Goal: Task Accomplishment & Management: Manage account settings

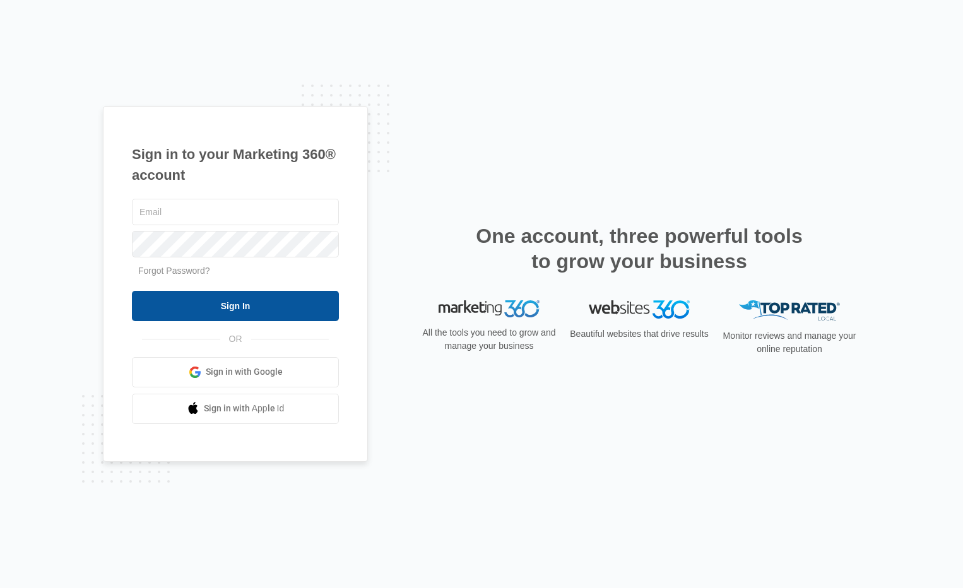
type input "[EMAIL_ADDRESS][DOMAIN_NAME]"
click at [211, 297] on input "Sign In" at bounding box center [235, 306] width 207 height 30
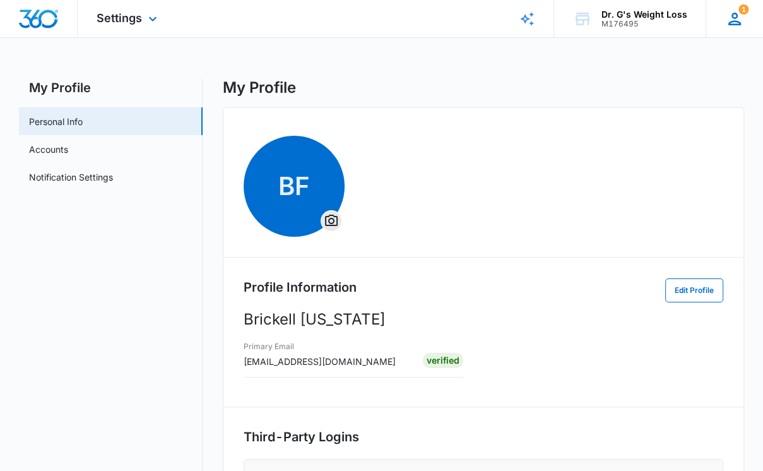
click at [737, 20] on icon at bounding box center [734, 18] width 19 height 19
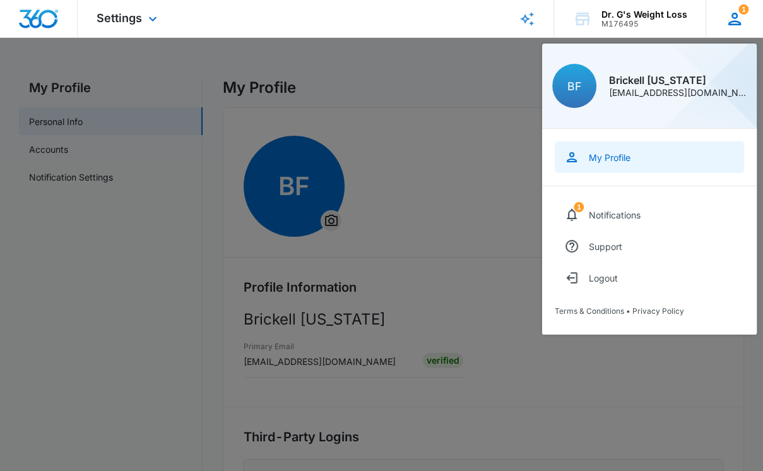
click at [601, 159] on div "My Profile" at bounding box center [610, 157] width 42 height 11
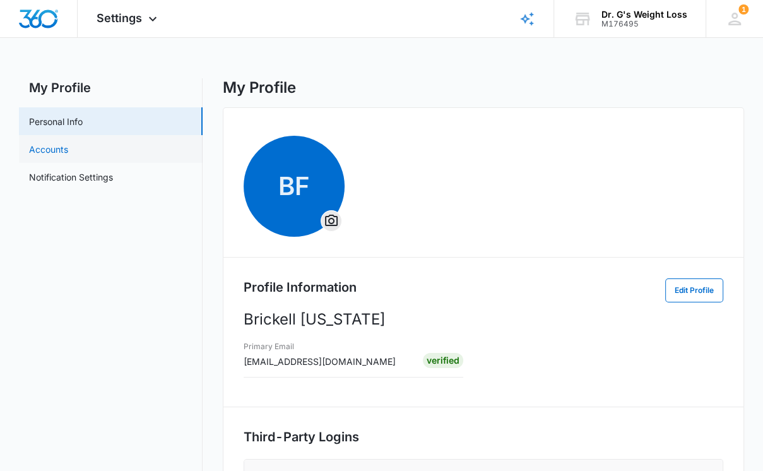
click at [57, 155] on link "Accounts" at bounding box center [48, 149] width 39 height 13
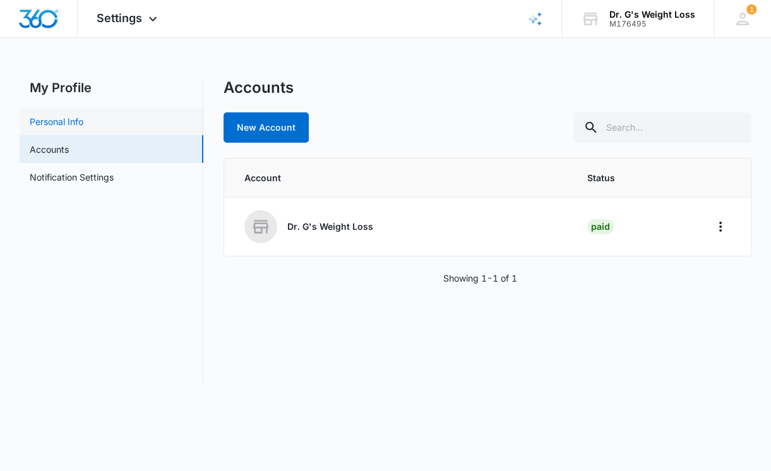
click at [76, 121] on link "Personal Info" at bounding box center [57, 121] width 54 height 13
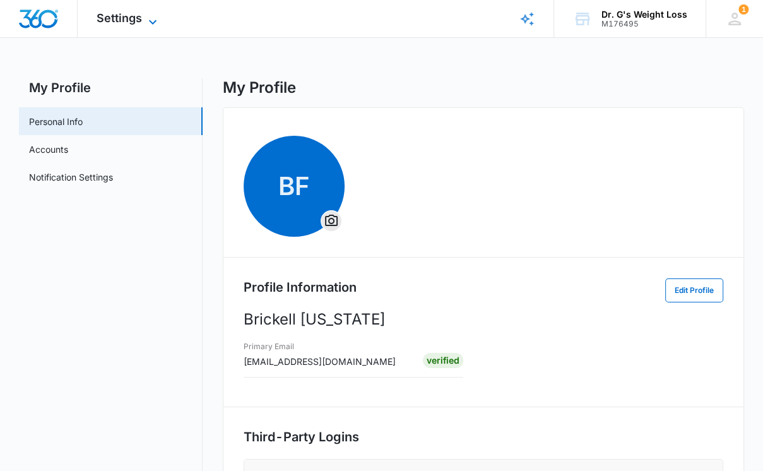
click at [152, 18] on icon at bounding box center [152, 22] width 15 height 15
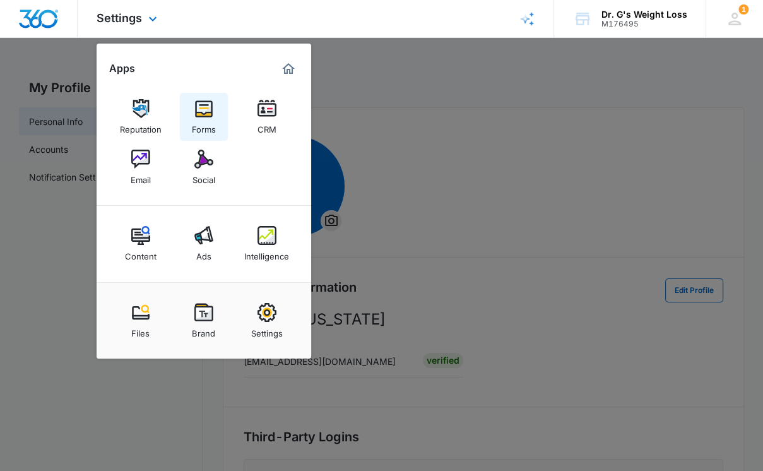
click at [207, 111] on img at bounding box center [203, 108] width 19 height 19
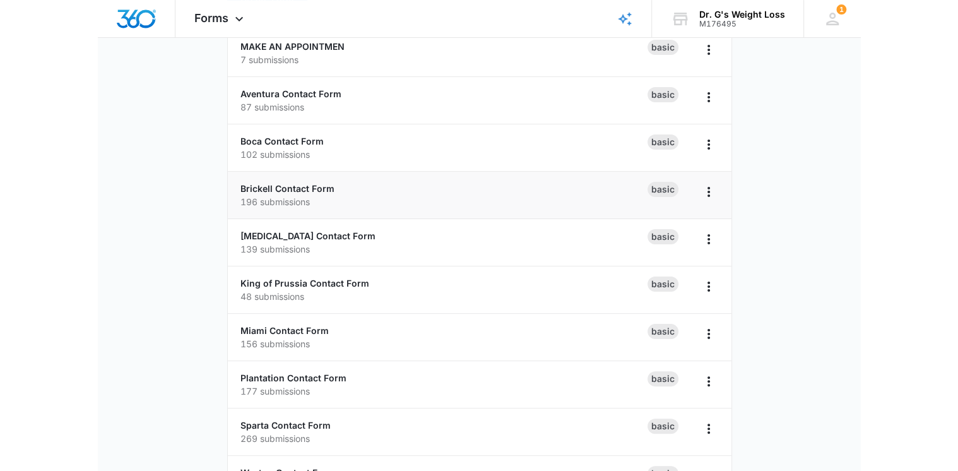
scroll to position [152, 0]
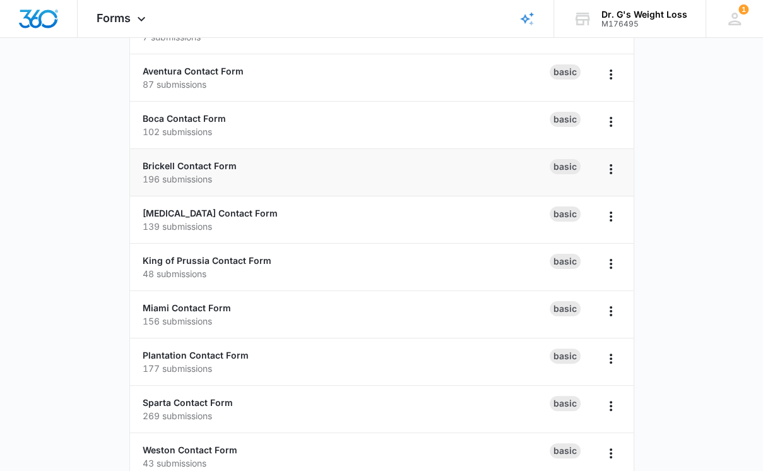
click at [441, 172] on p "196 submissions" at bounding box center [346, 178] width 407 height 13
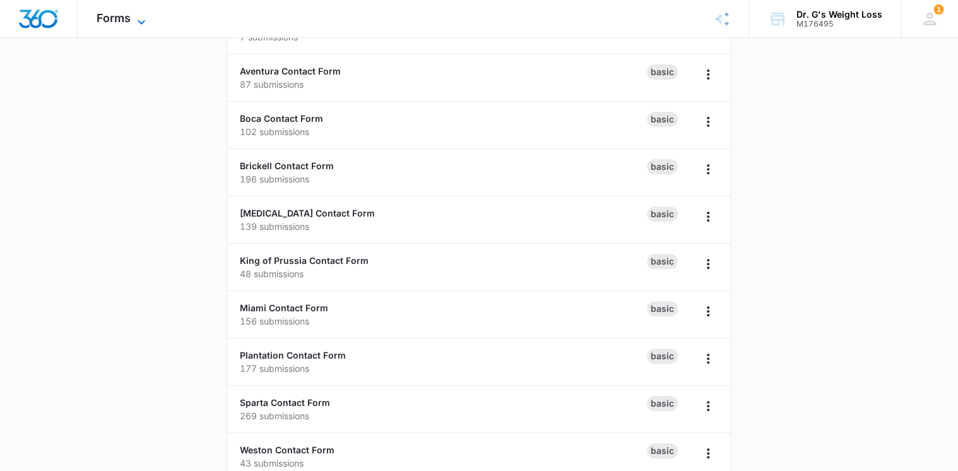
click at [141, 17] on icon at bounding box center [141, 22] width 15 height 15
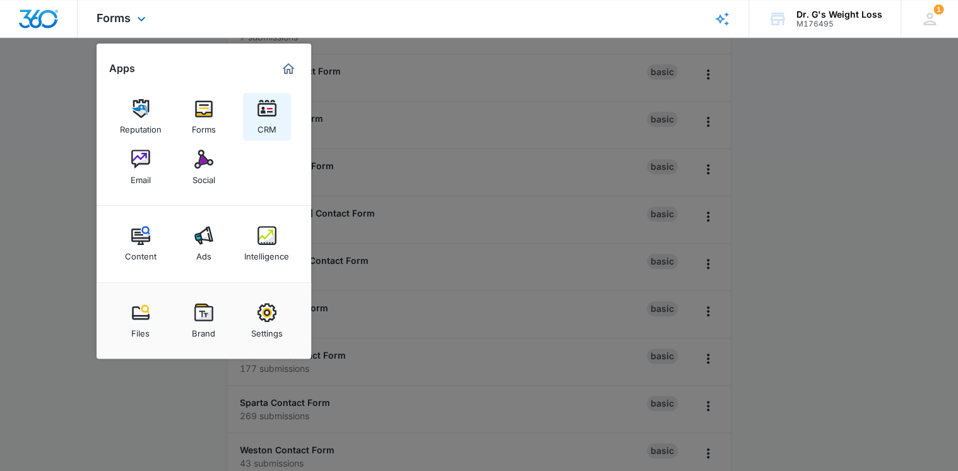
click at [280, 116] on link "CRM" at bounding box center [267, 117] width 48 height 48
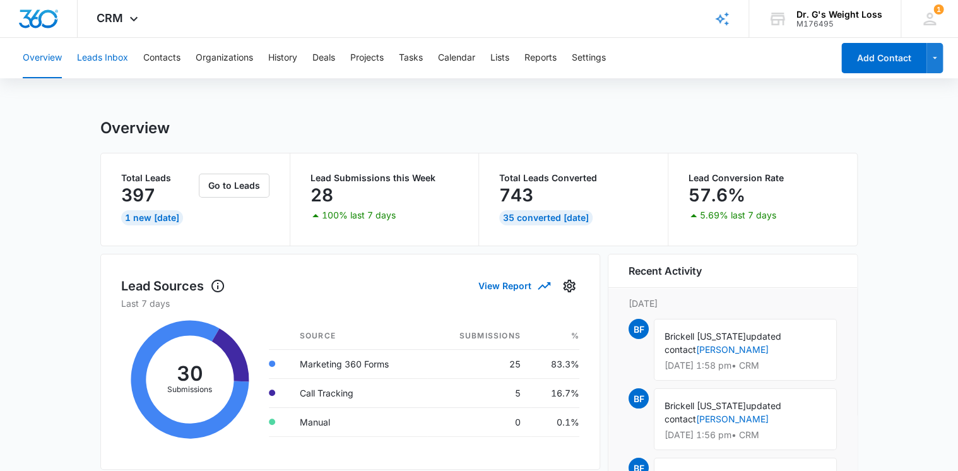
click at [121, 56] on button "Leads Inbox" at bounding box center [102, 58] width 51 height 40
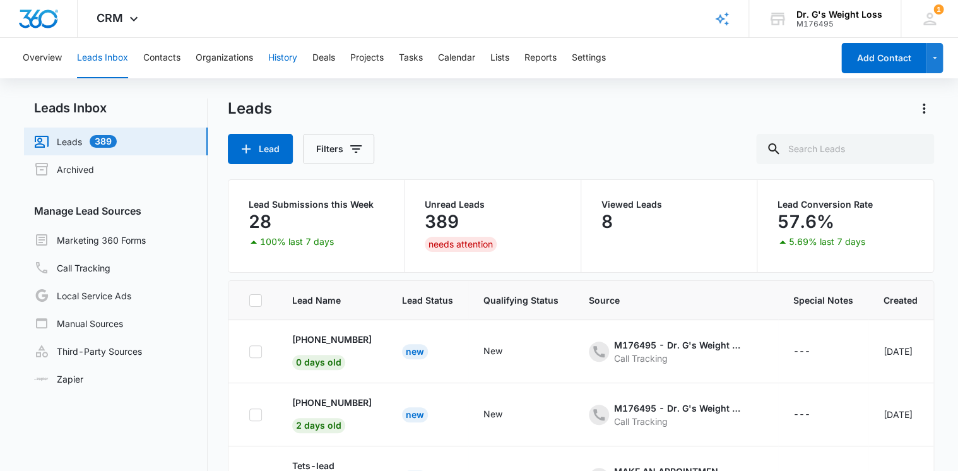
click at [279, 54] on button "History" at bounding box center [282, 58] width 29 height 40
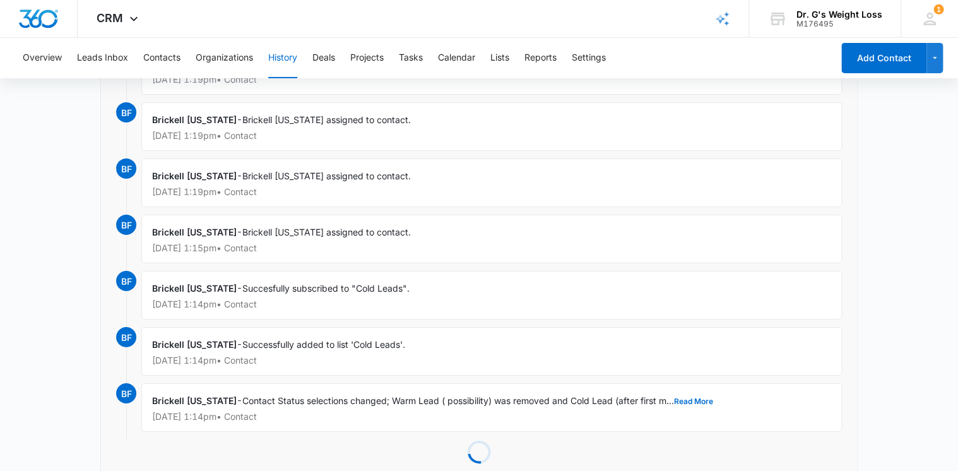
scroll to position [2068, 0]
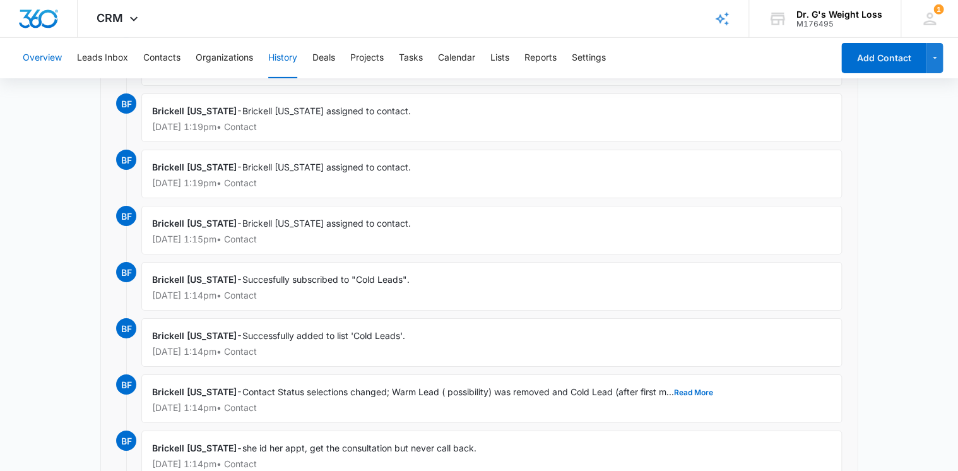
click at [54, 57] on button "Overview" at bounding box center [42, 58] width 39 height 40
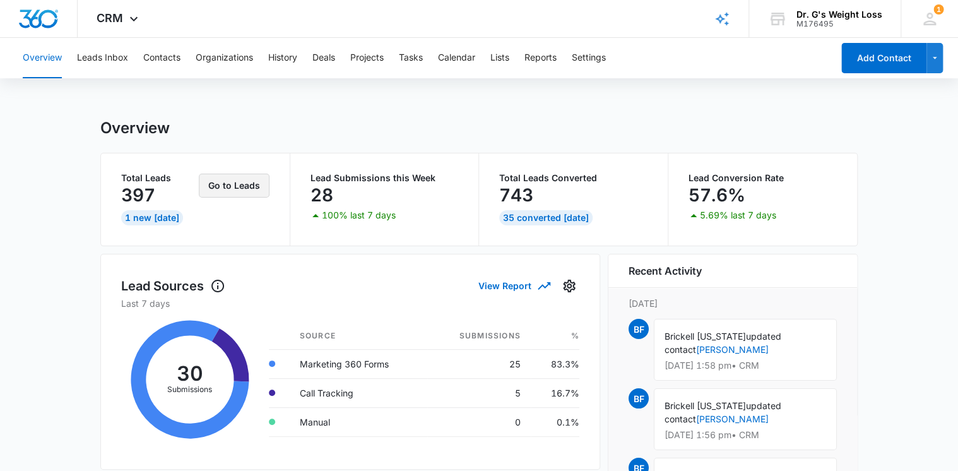
click at [237, 187] on button "Go to Leads" at bounding box center [234, 186] width 71 height 24
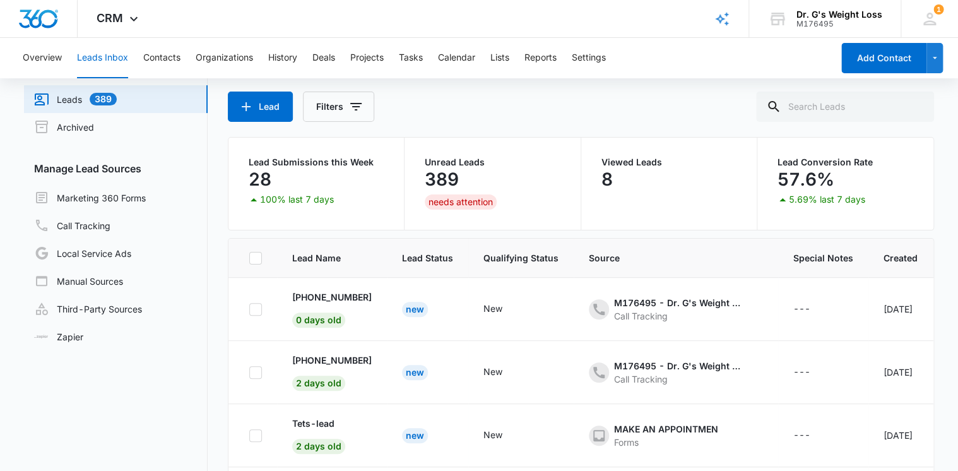
scroll to position [99, 0]
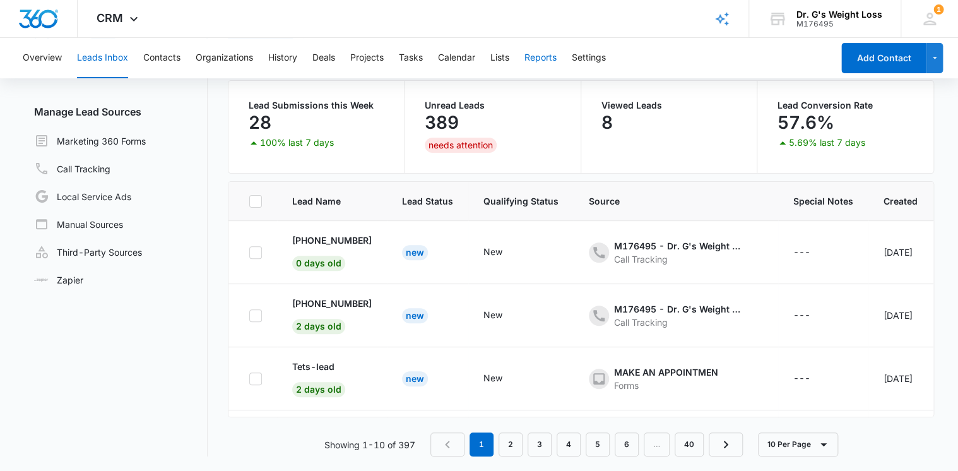
click at [550, 56] on button "Reports" at bounding box center [541, 58] width 32 height 40
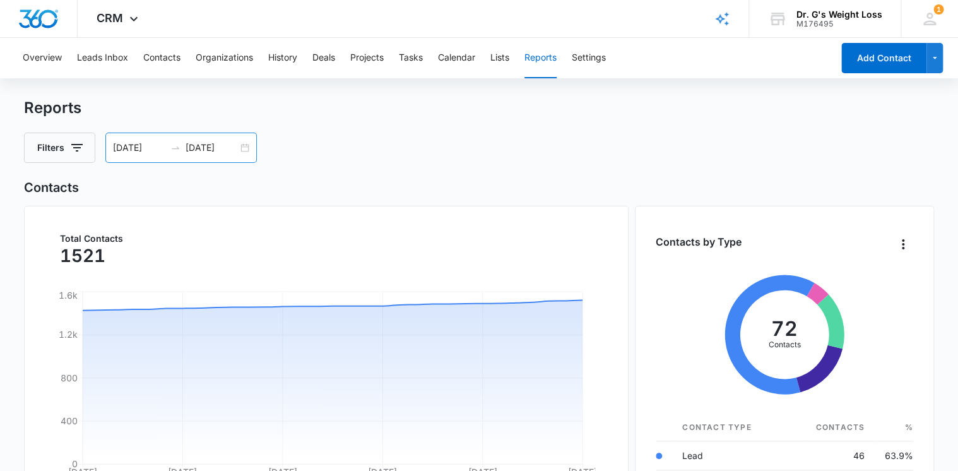
drag, startPoint x: 147, startPoint y: 148, endPoint x: 114, endPoint y: 148, distance: 33.5
click at [147, 148] on input "[DATE]" at bounding box center [139, 148] width 52 height 14
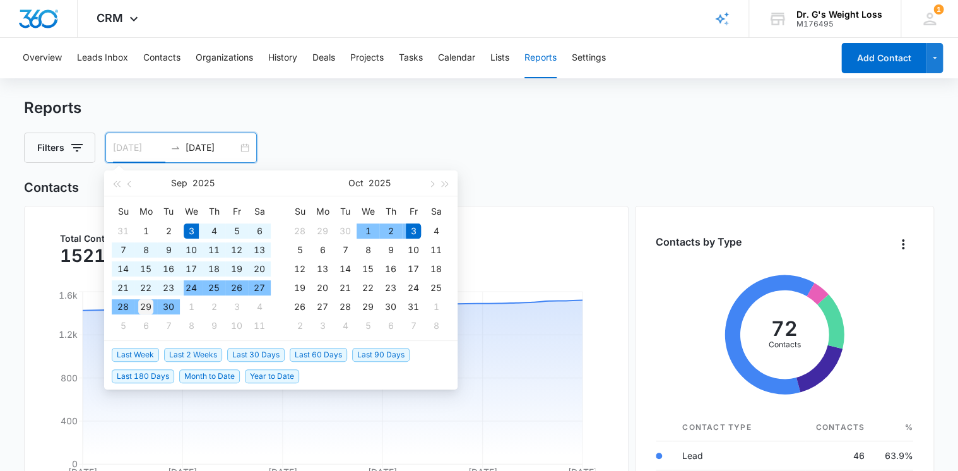
type input "[DATE]"
click at [144, 304] on div "29" at bounding box center [145, 306] width 15 height 15
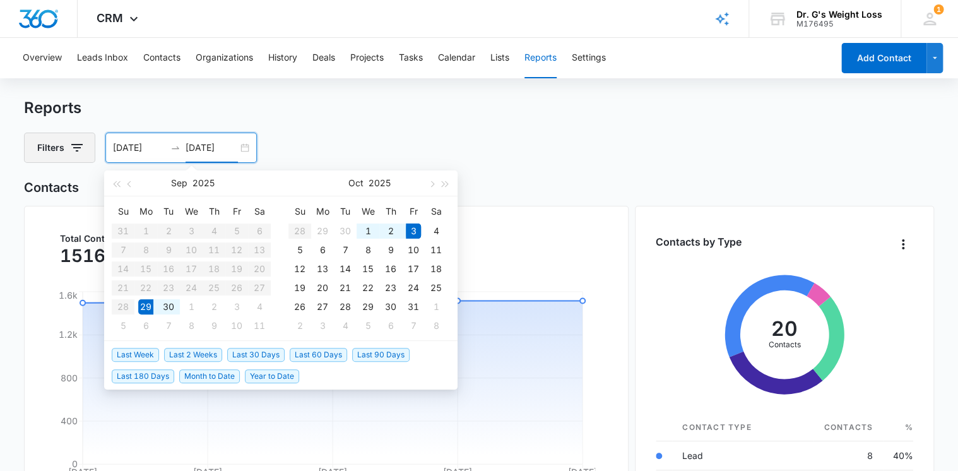
click at [80, 149] on icon "button" at bounding box center [76, 147] width 15 height 15
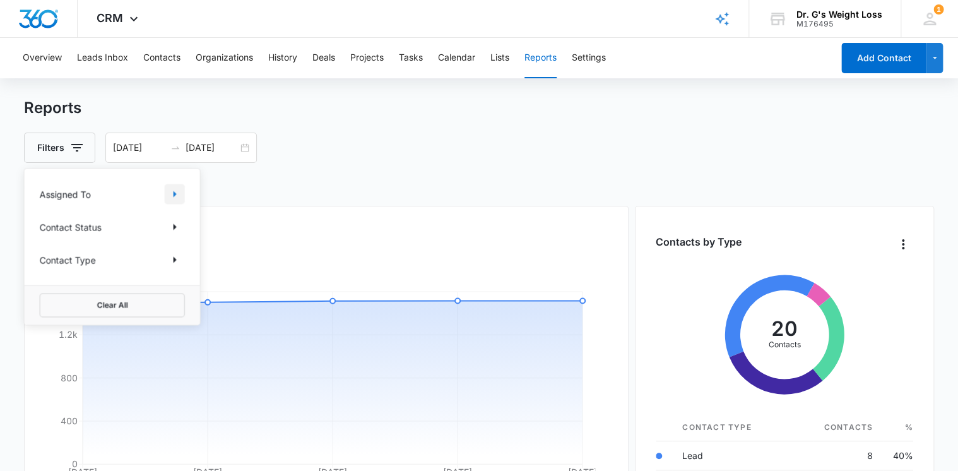
click at [174, 192] on icon "Show Assigned To filters" at bounding box center [175, 194] width 3 height 6
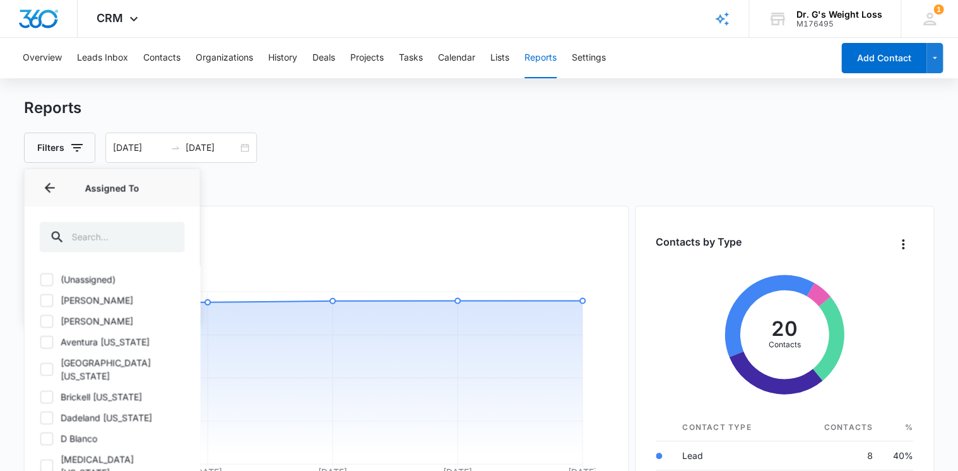
click at [224, 182] on h2 "Contacts" at bounding box center [479, 187] width 910 height 19
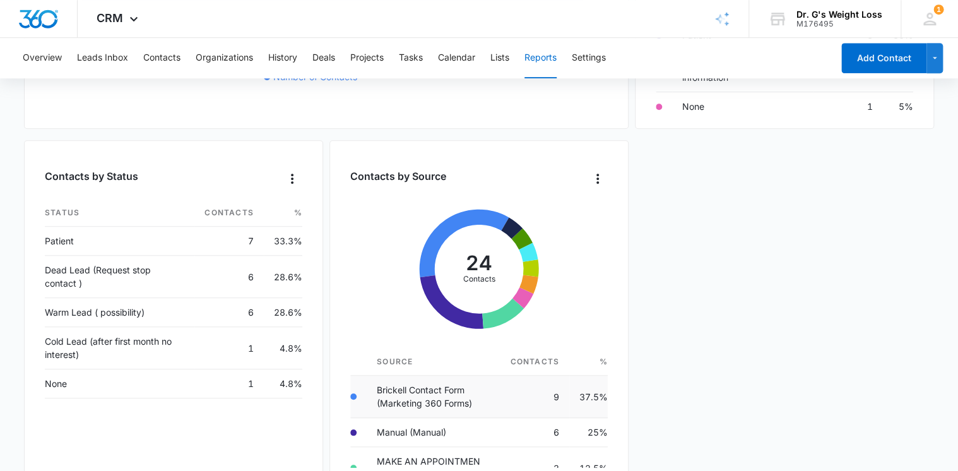
click at [515, 402] on td "9" at bounding box center [534, 397] width 69 height 42
click at [472, 397] on td "Brickell Contact Form (Marketing 360 Forms)" at bounding box center [433, 397] width 133 height 42
click at [599, 185] on icon "Overflow Menu" at bounding box center [597, 178] width 15 height 15
click at [563, 223] on button "List View" at bounding box center [557, 217] width 100 height 25
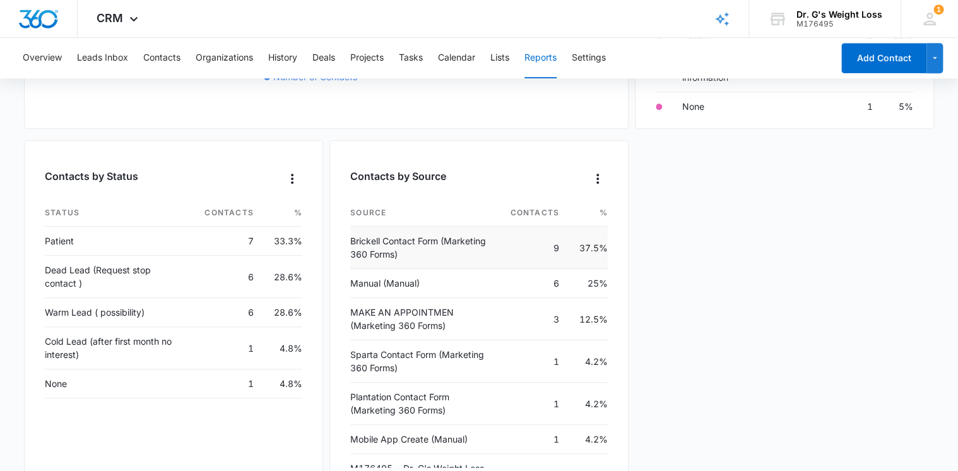
click at [472, 250] on td "Brickell Contact Form (Marketing 360 Forms)" at bounding box center [425, 248] width 150 height 42
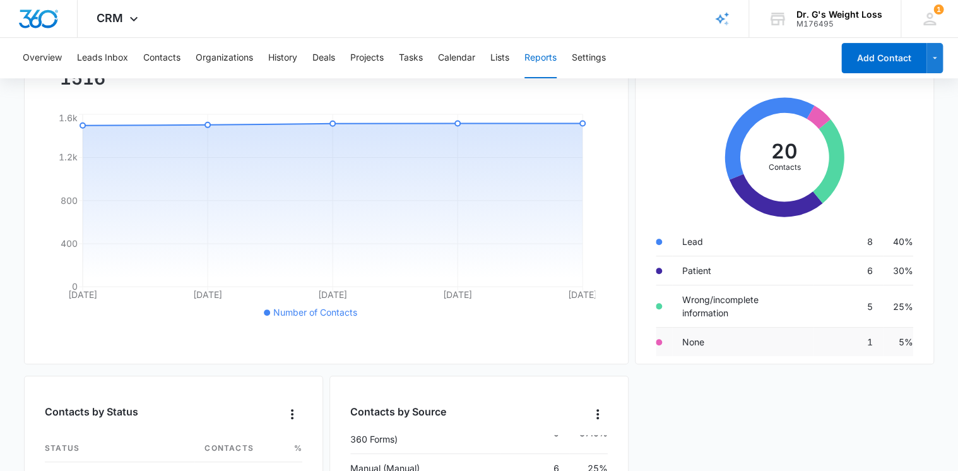
scroll to position [110, 0]
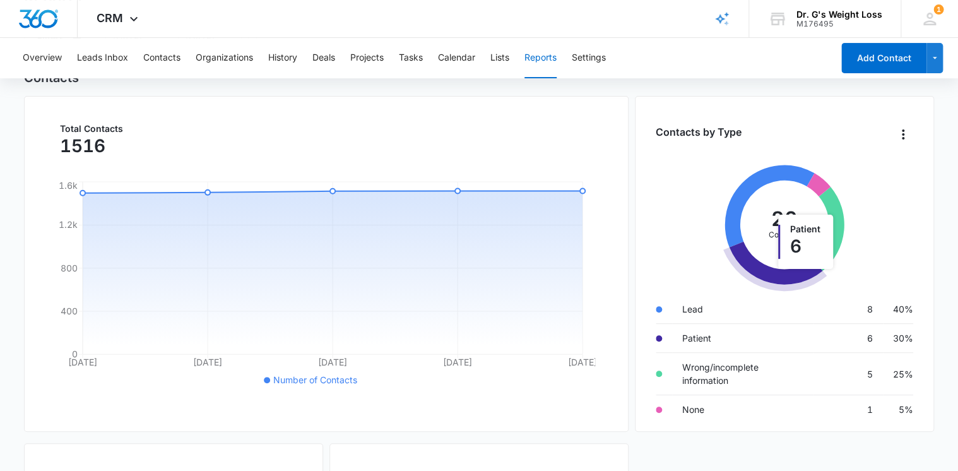
click at [770, 274] on icon at bounding box center [776, 263] width 93 height 43
click at [770, 335] on td "Patient" at bounding box center [742, 338] width 141 height 29
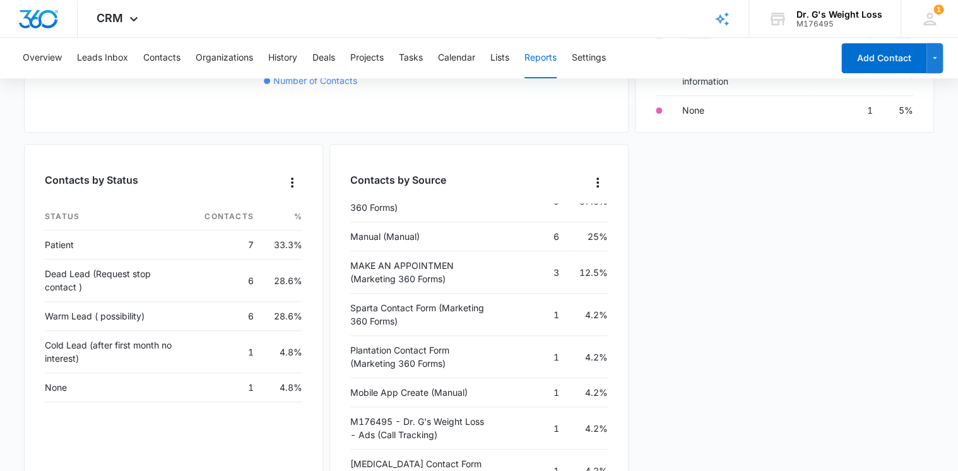
scroll to position [413, 0]
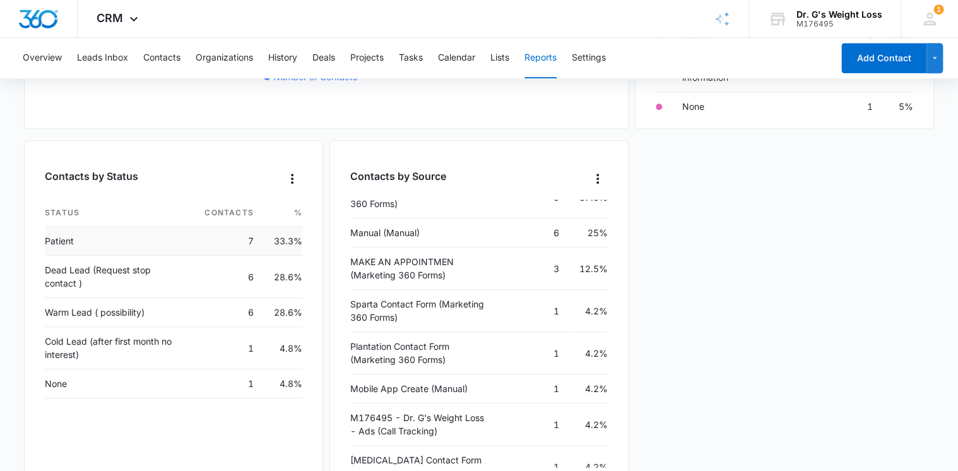
click at [100, 244] on td "Patient" at bounding box center [120, 241] width 150 height 29
click at [155, 275] on td "Dead Lead (Request stop contact )" at bounding box center [120, 277] width 150 height 42
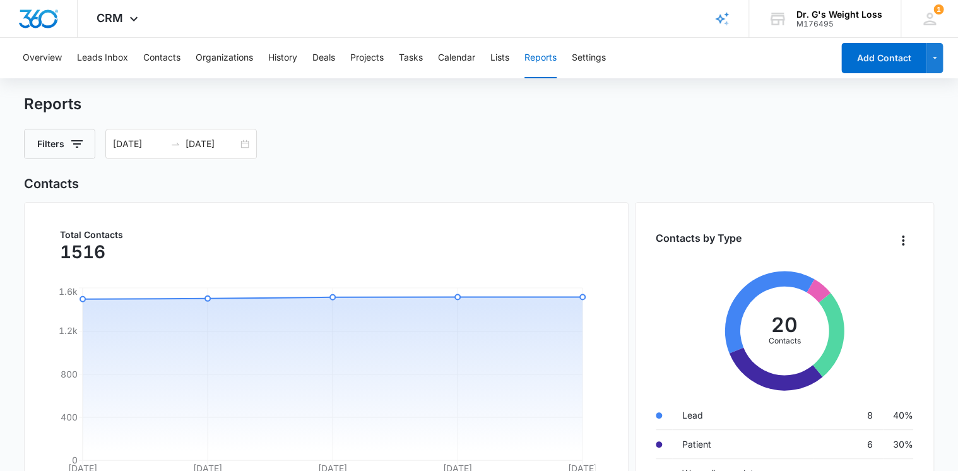
scroll to position [0, 0]
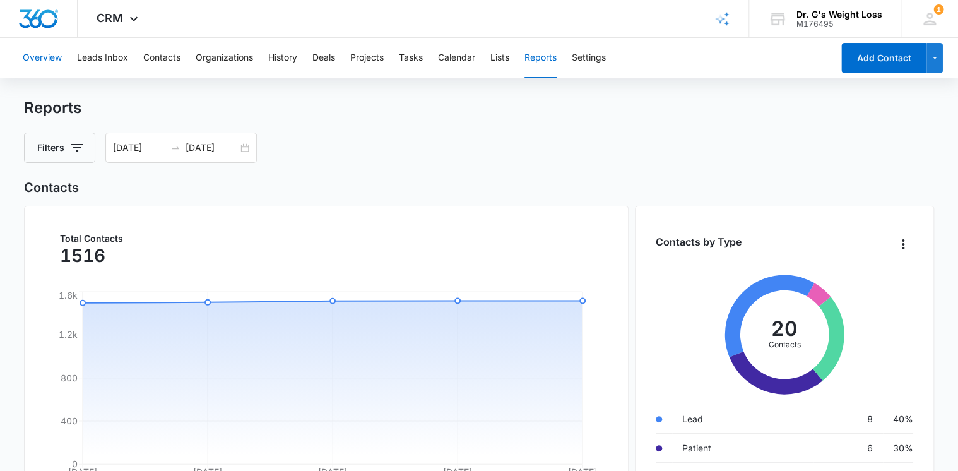
click at [44, 53] on button "Overview" at bounding box center [42, 58] width 39 height 40
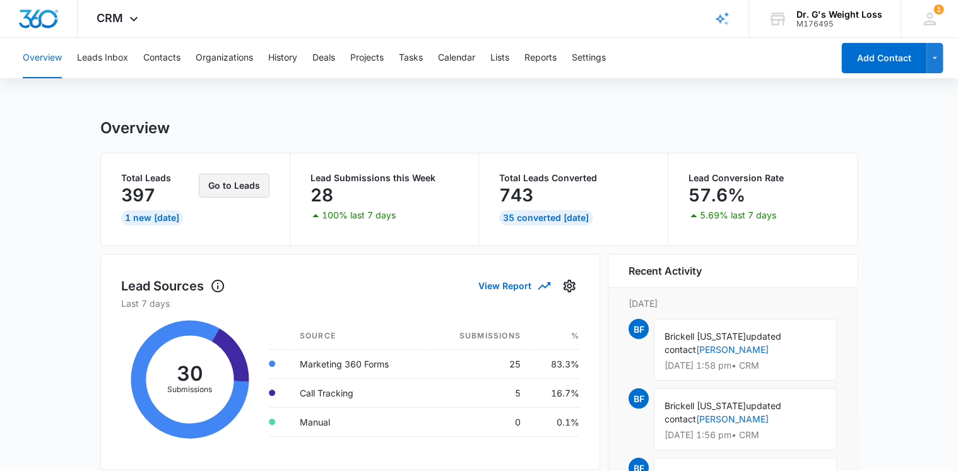
click at [242, 191] on button "Go to Leads" at bounding box center [234, 186] width 71 height 24
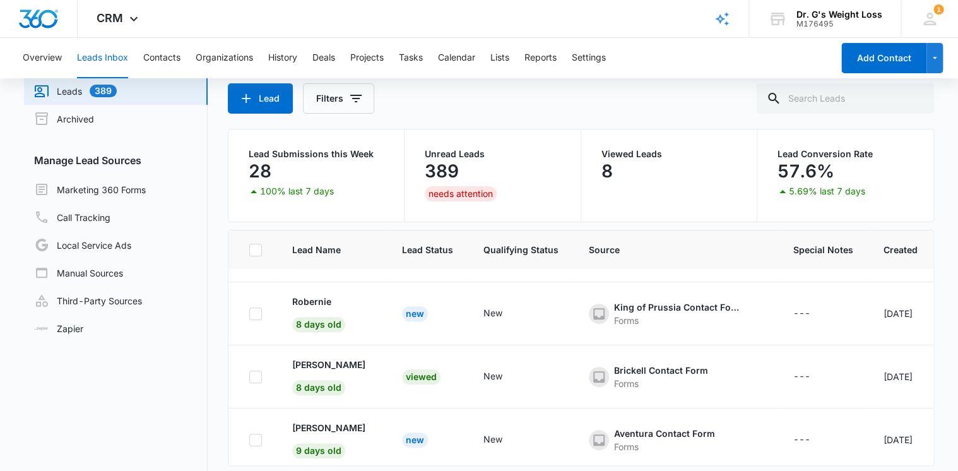
scroll to position [404, 0]
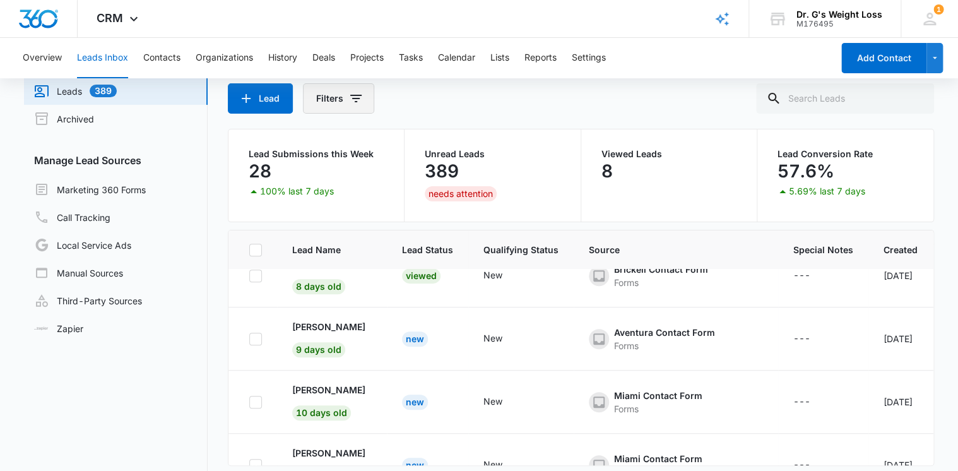
click at [356, 98] on icon "Filters" at bounding box center [355, 99] width 11 height 8
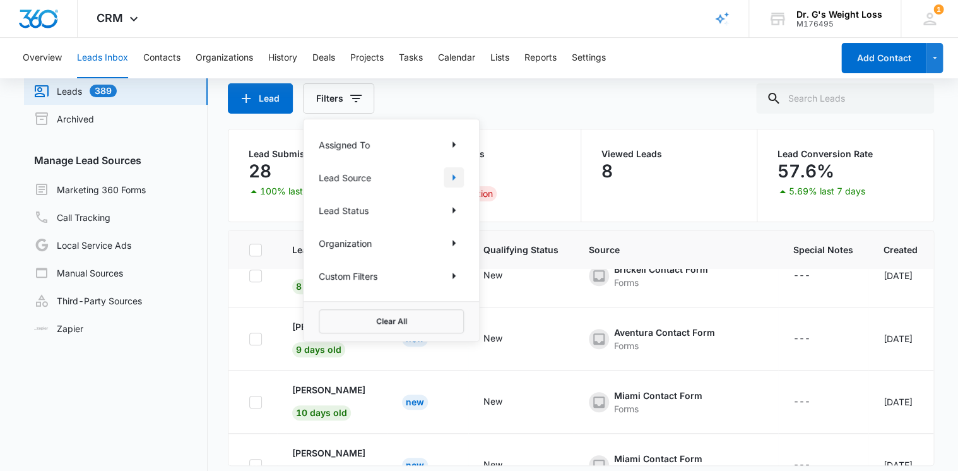
click at [445, 176] on button "Show Lead Source filters" at bounding box center [454, 177] width 20 height 20
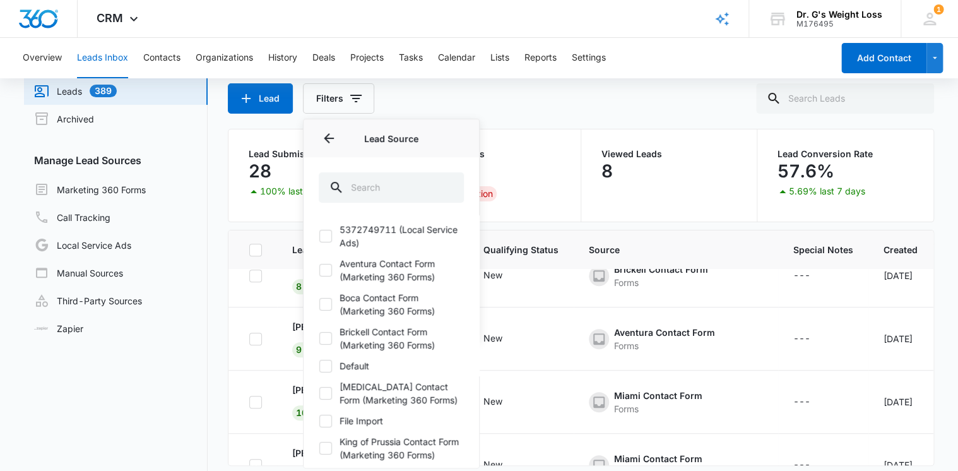
click at [328, 340] on icon at bounding box center [325, 338] width 11 height 11
click at [319, 339] on input "Brickell Contact Form (Marketing 360 Forms)" at bounding box center [319, 338] width 1 height 1
checkbox input "true"
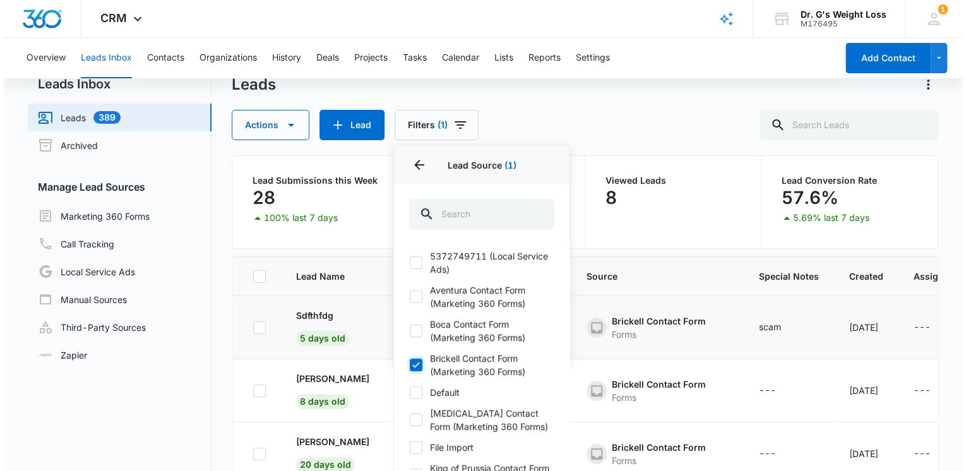
scroll to position [0, 0]
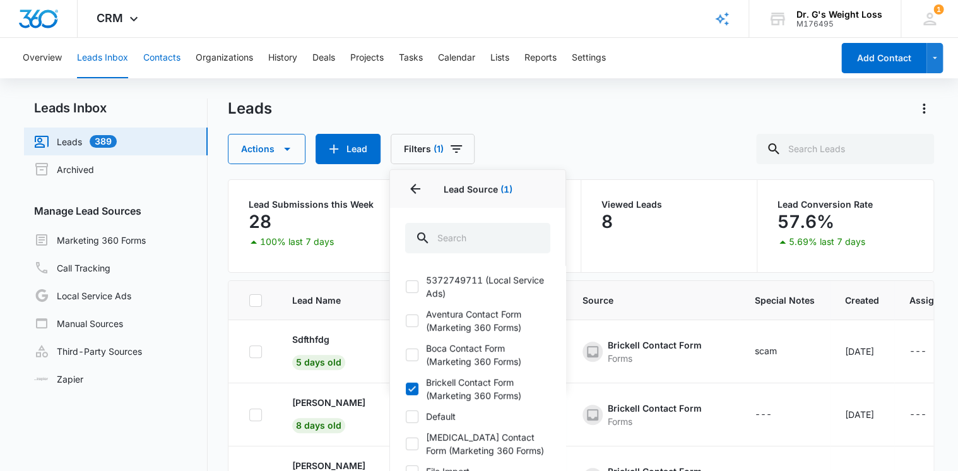
click at [169, 52] on button "Contacts" at bounding box center [161, 58] width 37 height 40
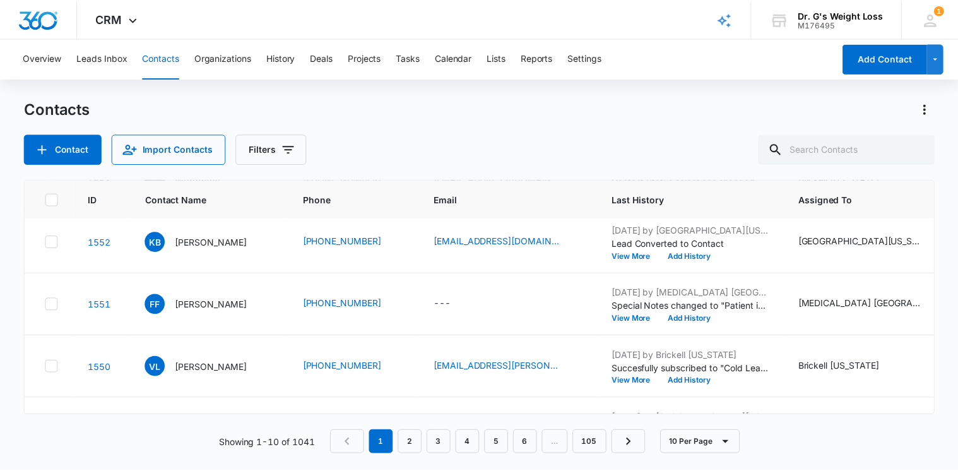
scroll to position [263, 0]
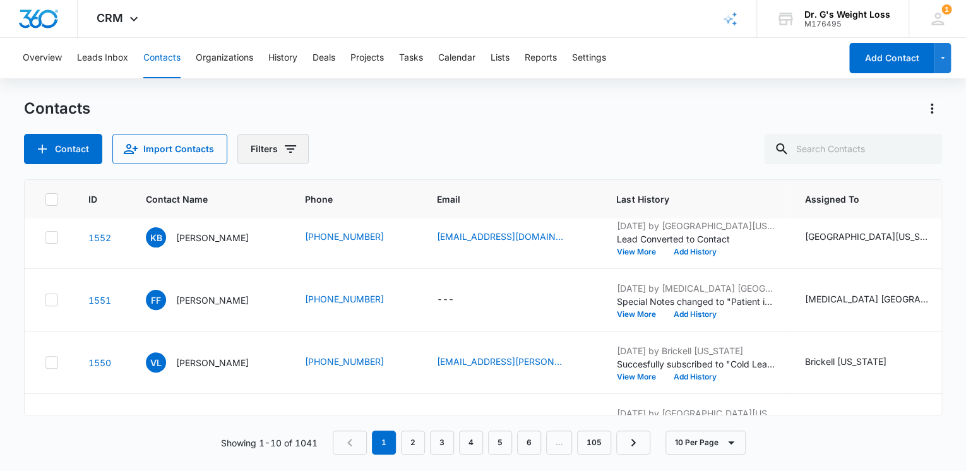
click at [290, 151] on icon "Filters" at bounding box center [290, 148] width 15 height 15
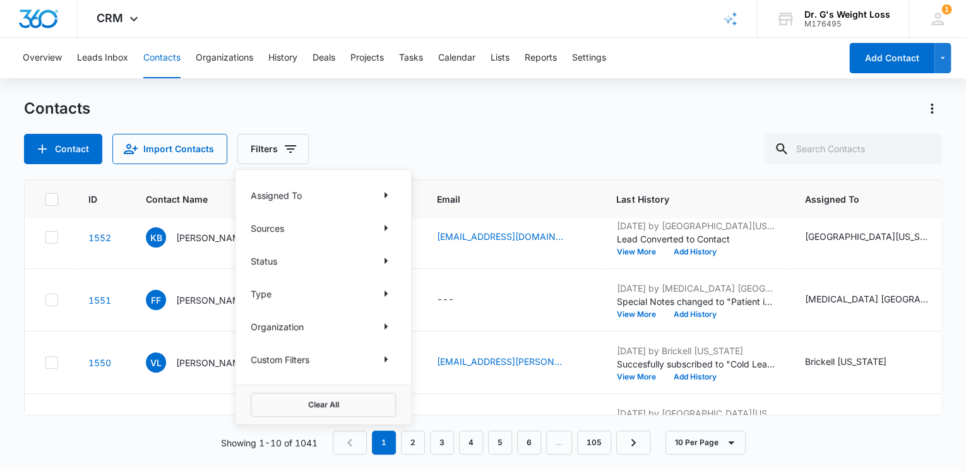
click at [344, 201] on div "Assigned To" at bounding box center [323, 195] width 145 height 20
click at [381, 194] on icon "Show Assigned To filters" at bounding box center [385, 195] width 15 height 15
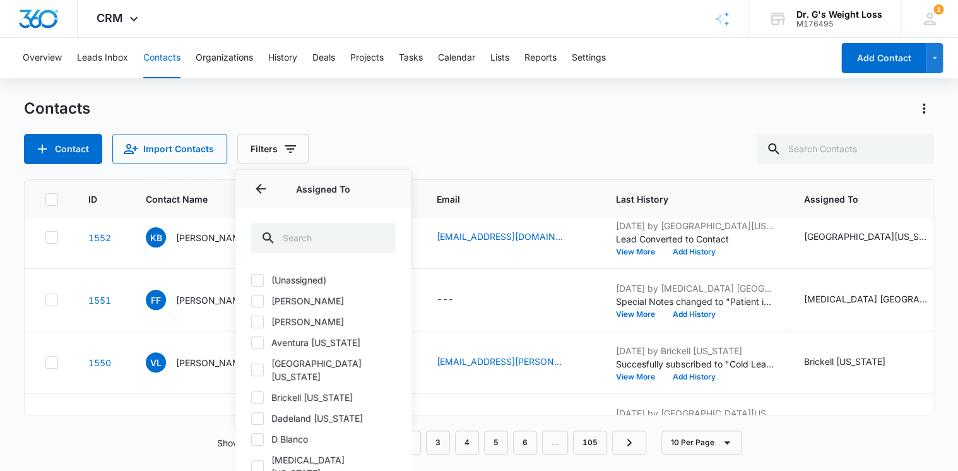
scroll to position [51, 0]
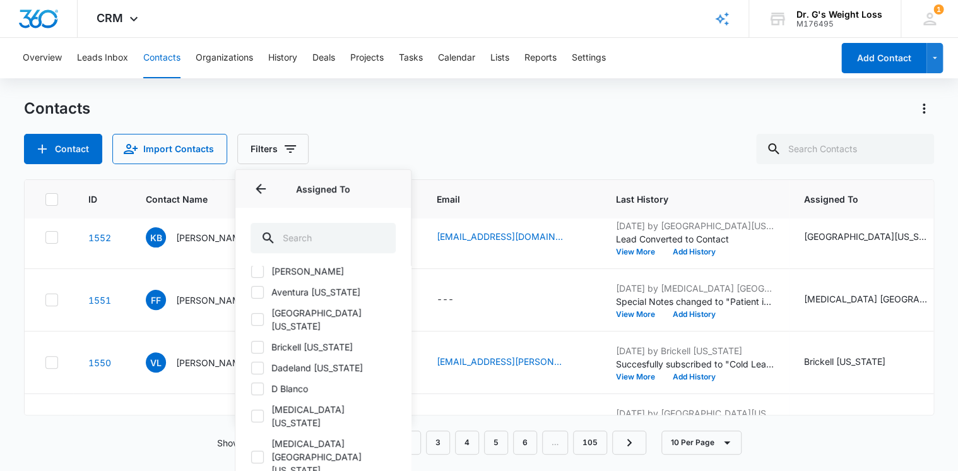
click at [260, 342] on icon at bounding box center [257, 347] width 11 height 11
click at [251, 347] on input "Brickell [US_STATE]" at bounding box center [251, 347] width 1 height 1
checkbox input "true"
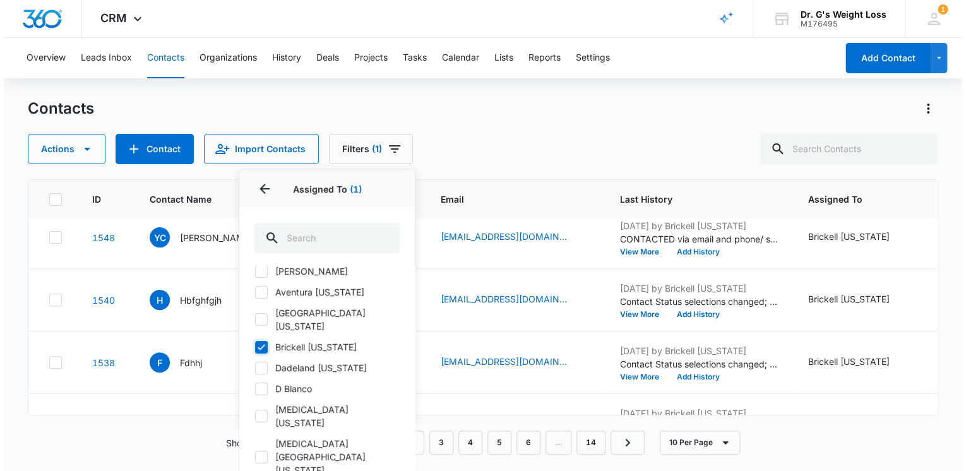
scroll to position [0, 0]
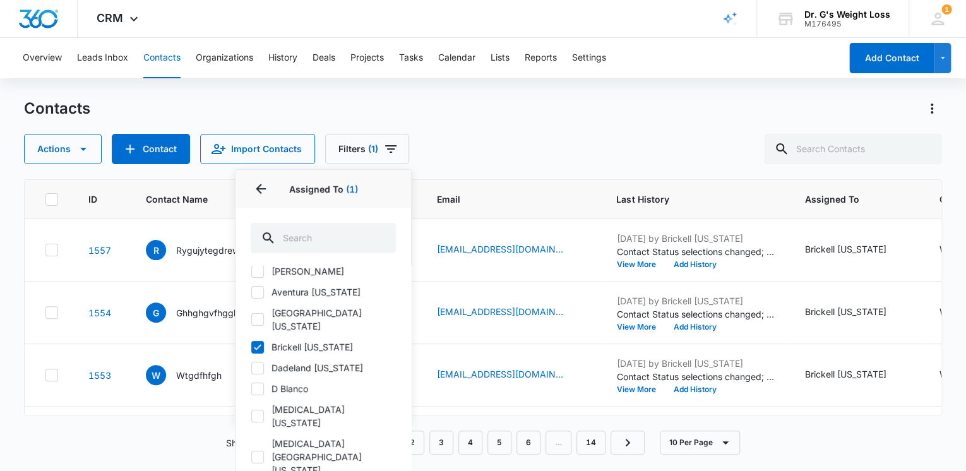
click at [541, 170] on div "Contacts Actions Contact Import Contacts Filters (1) Assigned To 1 Assigned To …" at bounding box center [483, 283] width 918 height 371
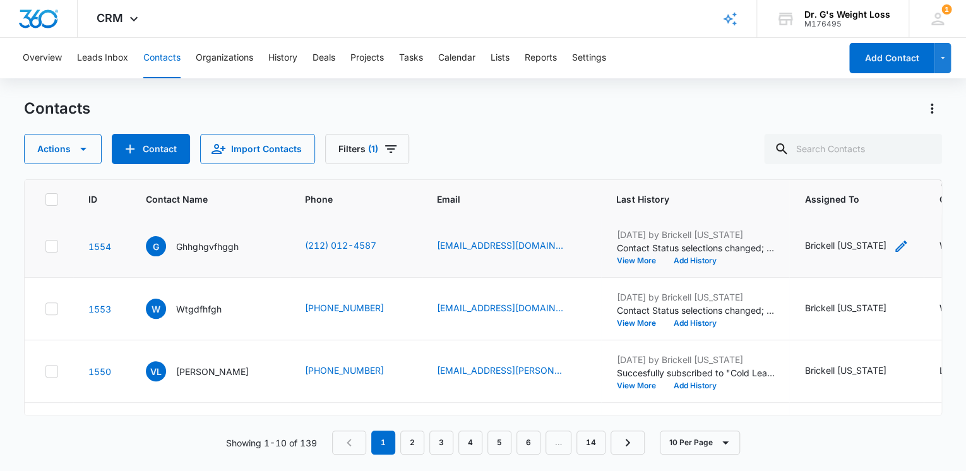
scroll to position [101, 0]
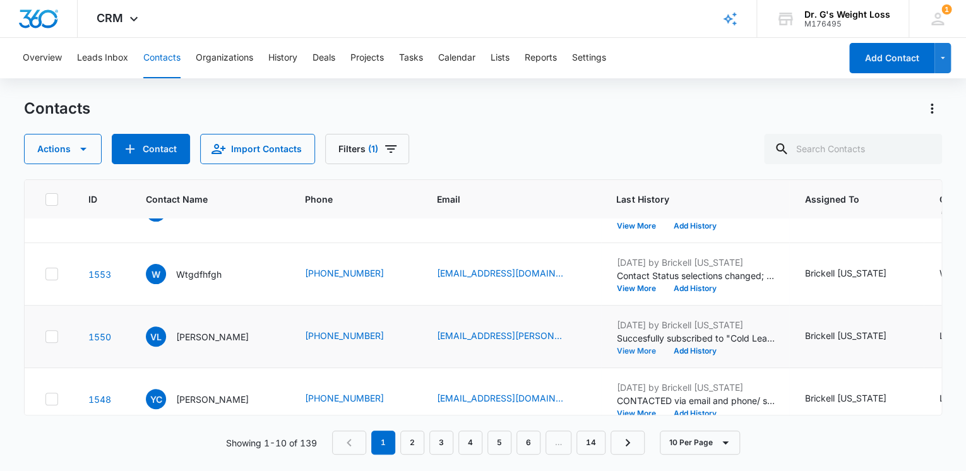
click at [664, 348] on button "View More" at bounding box center [640, 351] width 48 height 8
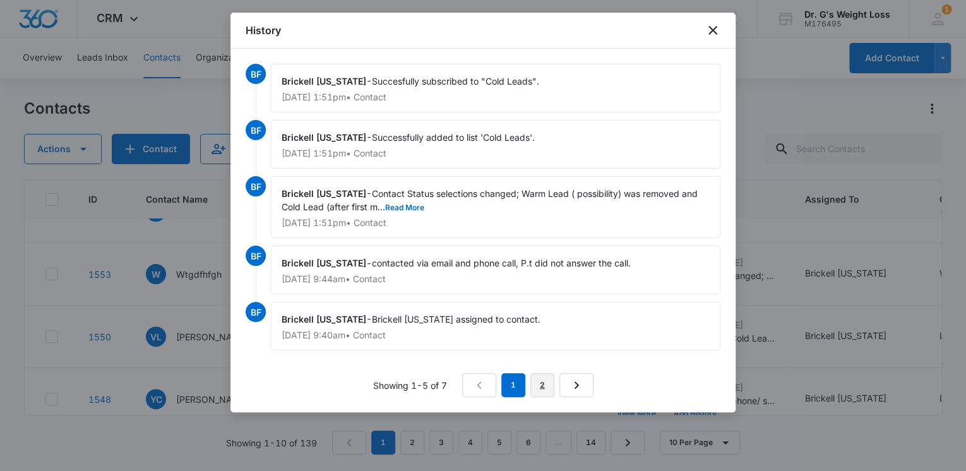
click at [542, 386] on link "2" at bounding box center [542, 385] width 24 height 24
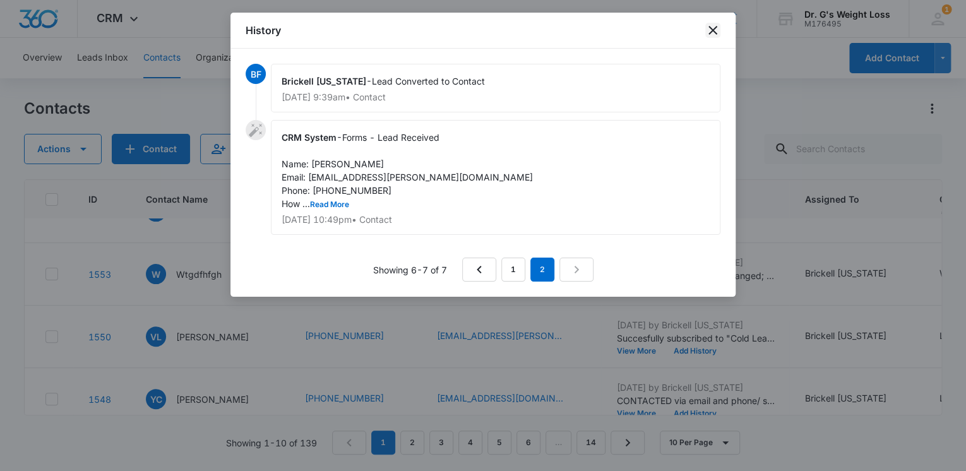
click at [712, 30] on icon "close" at bounding box center [712, 30] width 9 height 9
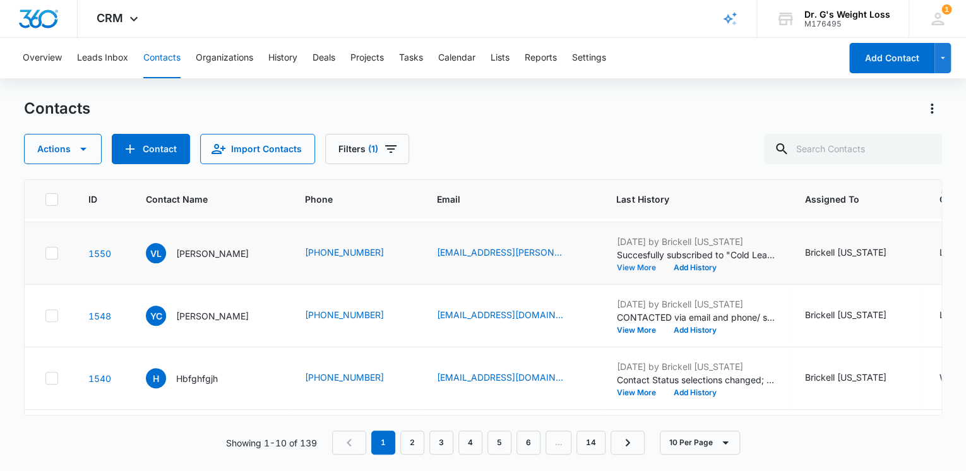
scroll to position [202, 0]
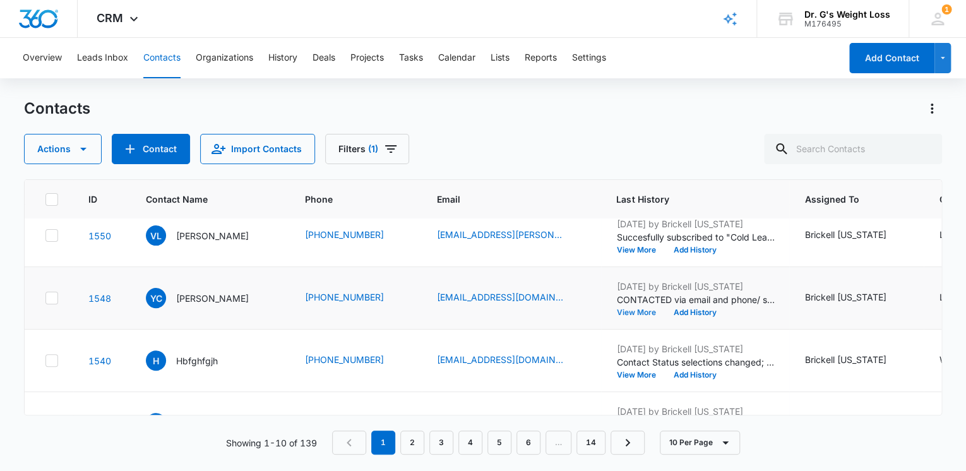
click at [664, 312] on button "View More" at bounding box center [640, 313] width 48 height 8
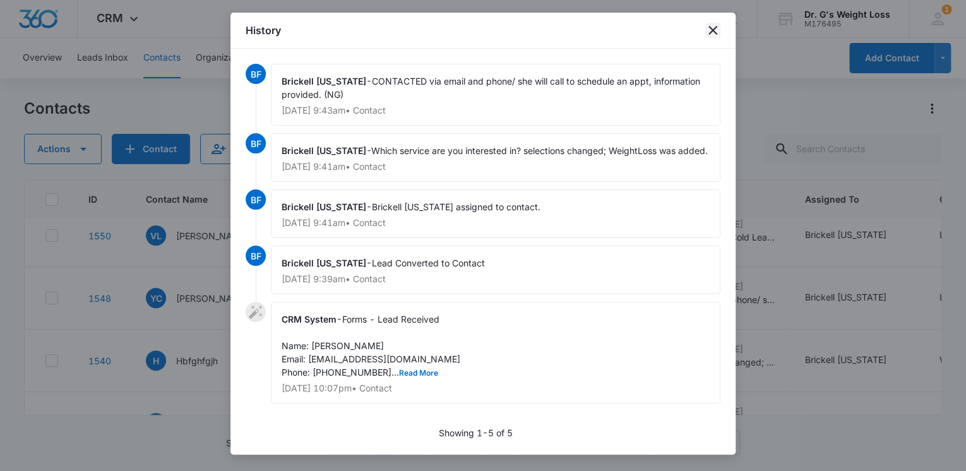
drag, startPoint x: 713, startPoint y: 29, endPoint x: 718, endPoint y: 139, distance: 109.9
click at [713, 30] on icon "close" at bounding box center [712, 30] width 9 height 9
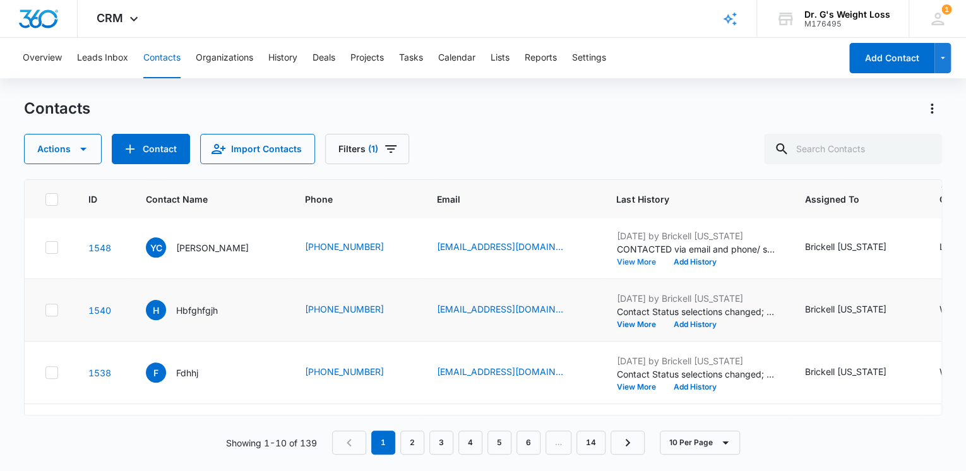
scroll to position [303, 0]
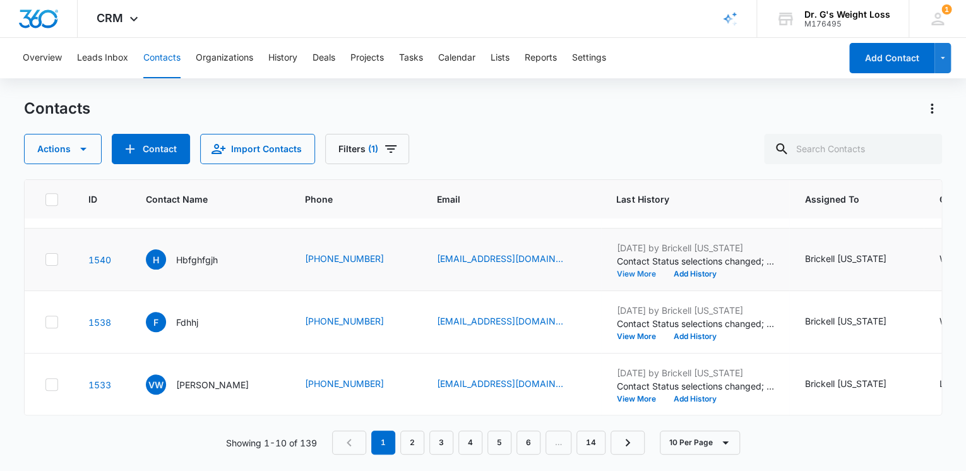
click at [664, 272] on button "View More" at bounding box center [640, 274] width 48 height 8
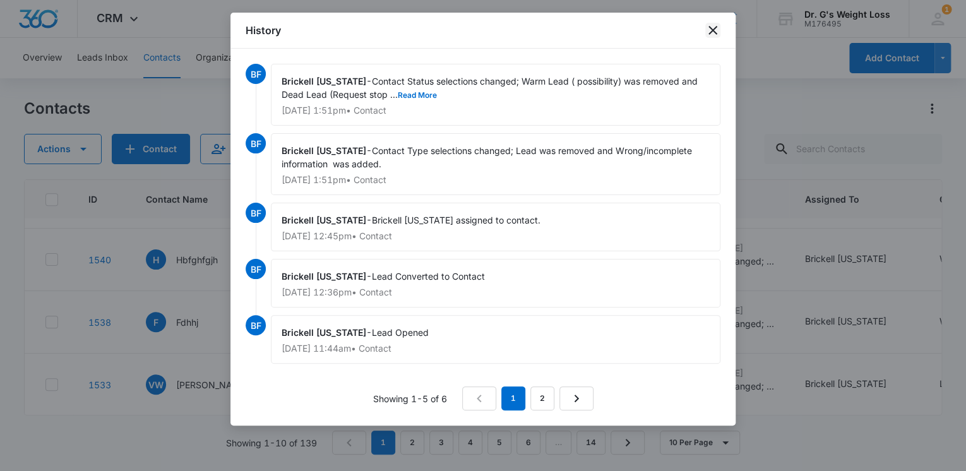
click at [712, 33] on icon "close" at bounding box center [712, 30] width 15 height 15
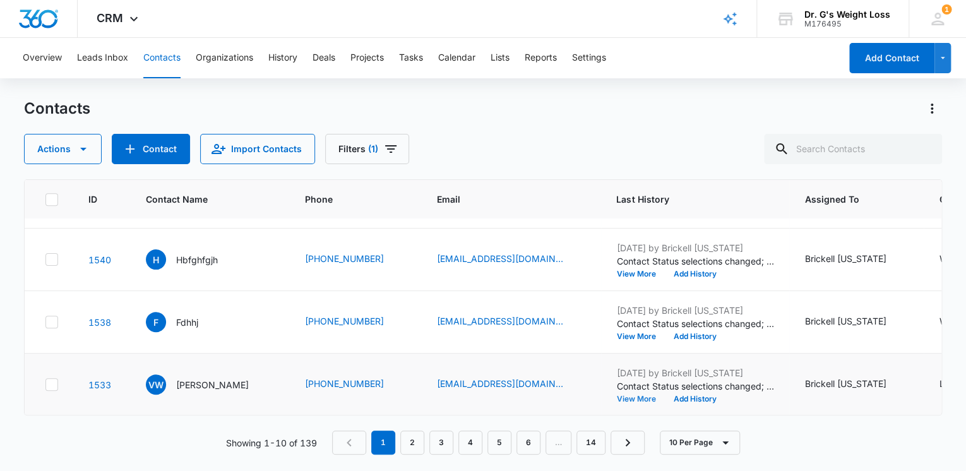
click at [664, 398] on button "View More" at bounding box center [640, 399] width 48 height 8
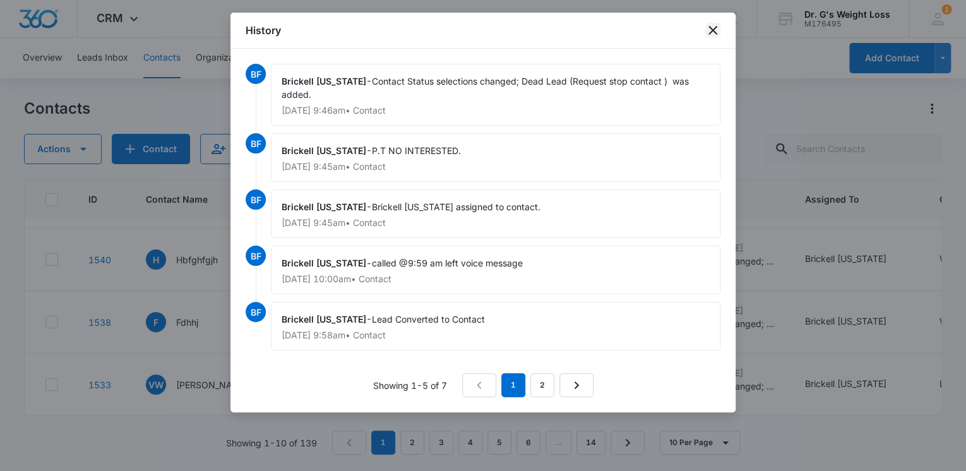
click at [710, 32] on icon "close" at bounding box center [712, 30] width 9 height 9
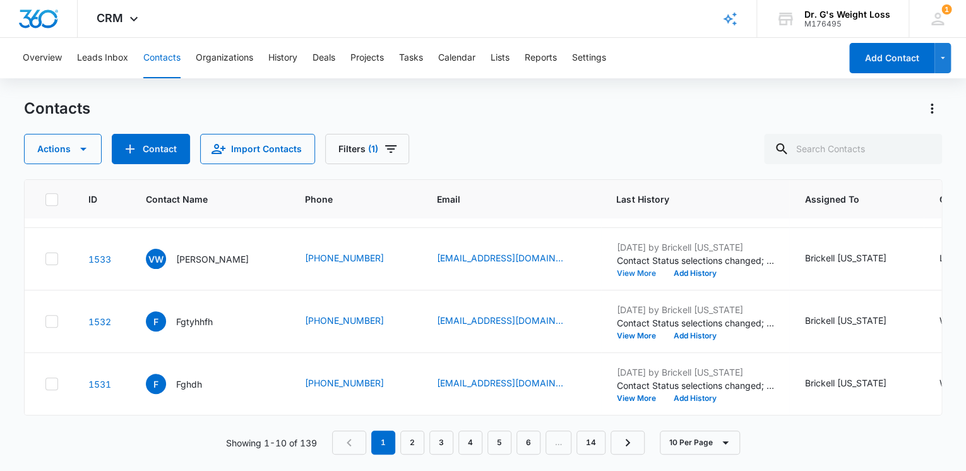
scroll to position [434, 0]
click at [414, 440] on link "2" at bounding box center [412, 443] width 24 height 24
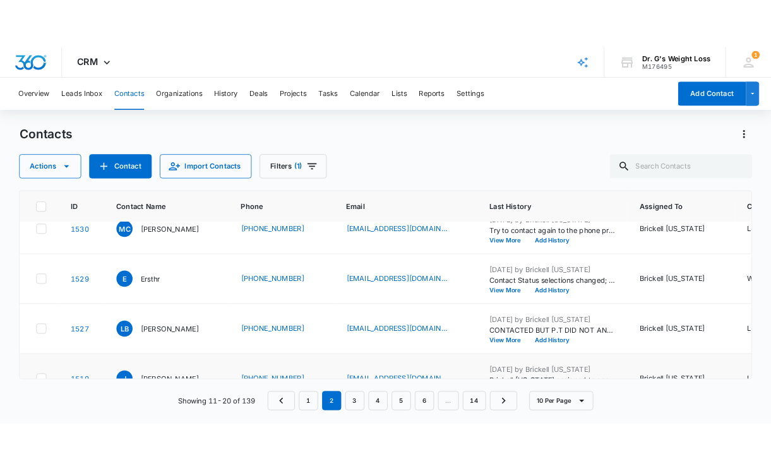
scroll to position [0, 0]
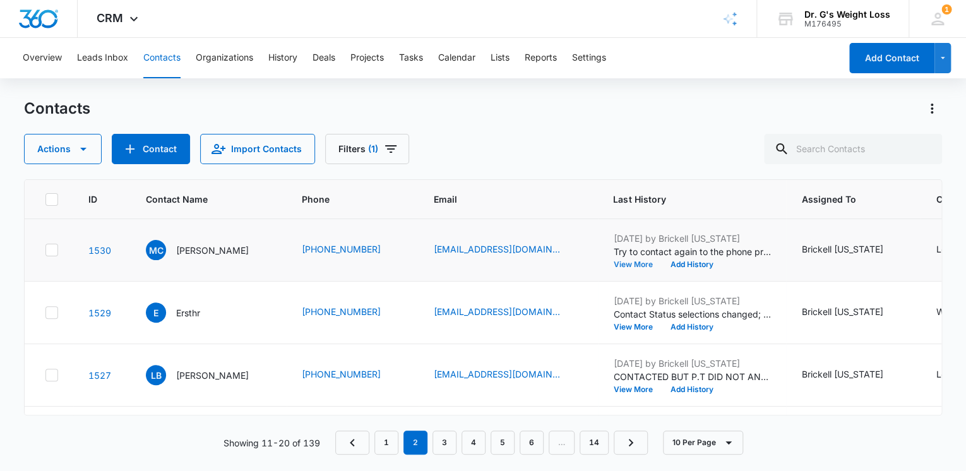
click at [628, 265] on button "View More" at bounding box center [637, 265] width 48 height 8
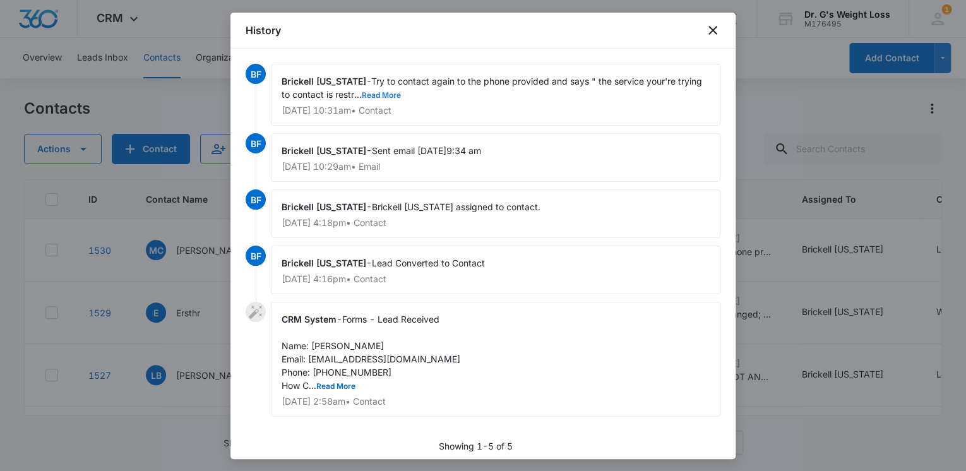
click at [365, 97] on button "Read More" at bounding box center [381, 96] width 39 height 8
click at [715, 33] on icon "close" at bounding box center [712, 30] width 9 height 9
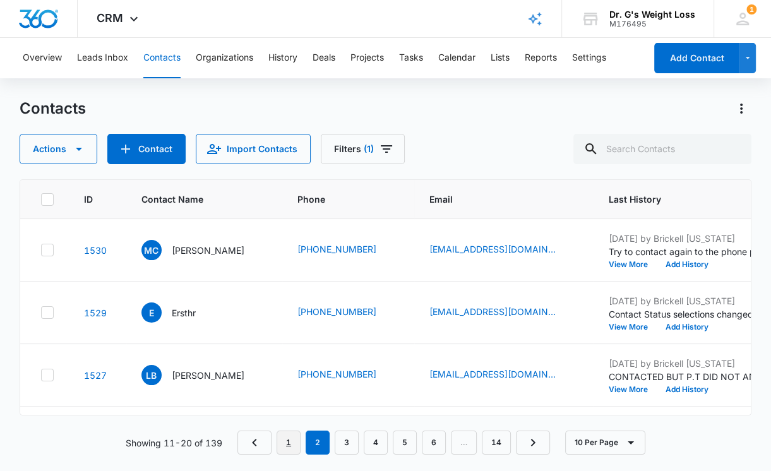
click at [290, 439] on link "1" at bounding box center [289, 443] width 24 height 24
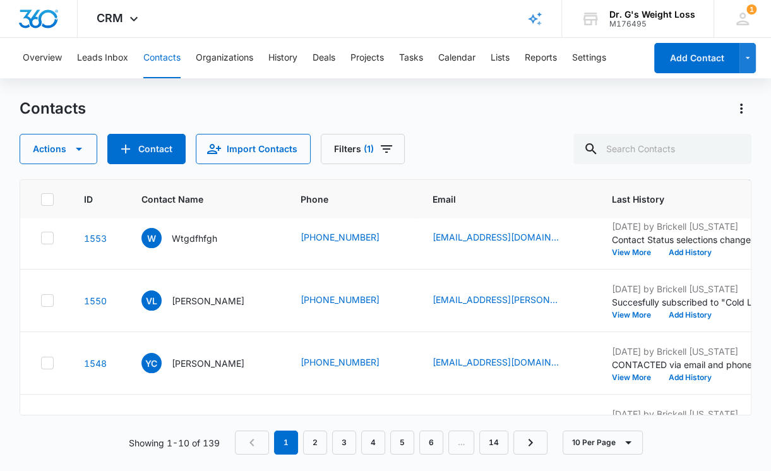
scroll to position [152, 0]
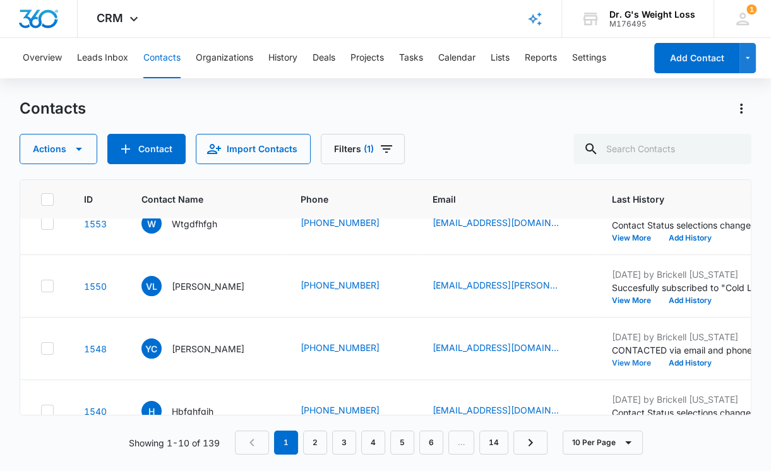
click at [645, 361] on button "View More" at bounding box center [636, 363] width 48 height 8
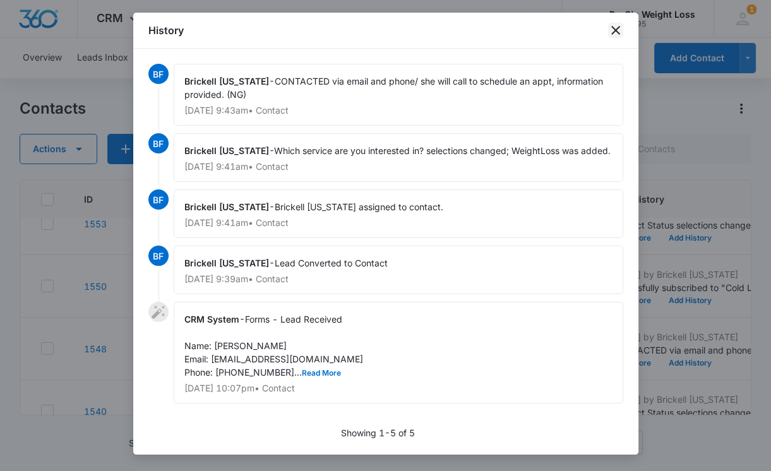
click at [616, 31] on icon "close" at bounding box center [615, 30] width 9 height 9
